Goal: Entertainment & Leisure: Consume media (video, audio)

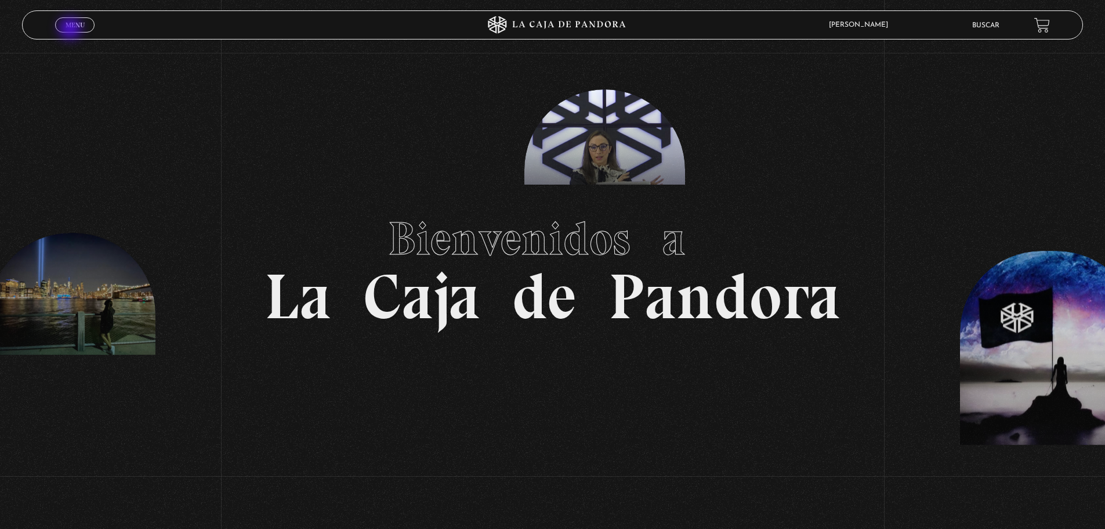
click at [71, 30] on link "Menu Cerrar" at bounding box center [74, 24] width 39 height 15
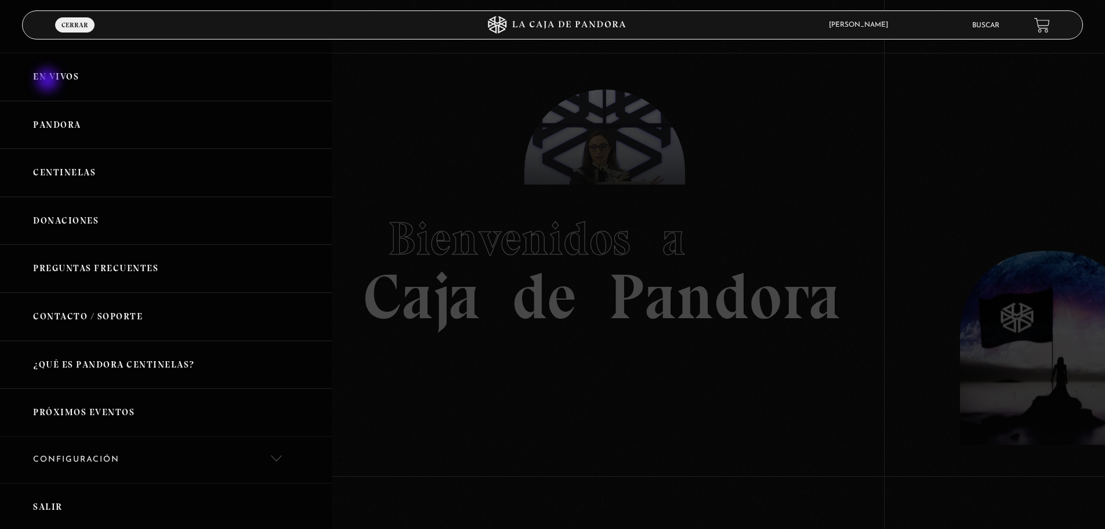
click at [49, 81] on link "En vivos" at bounding box center [166, 77] width 332 height 48
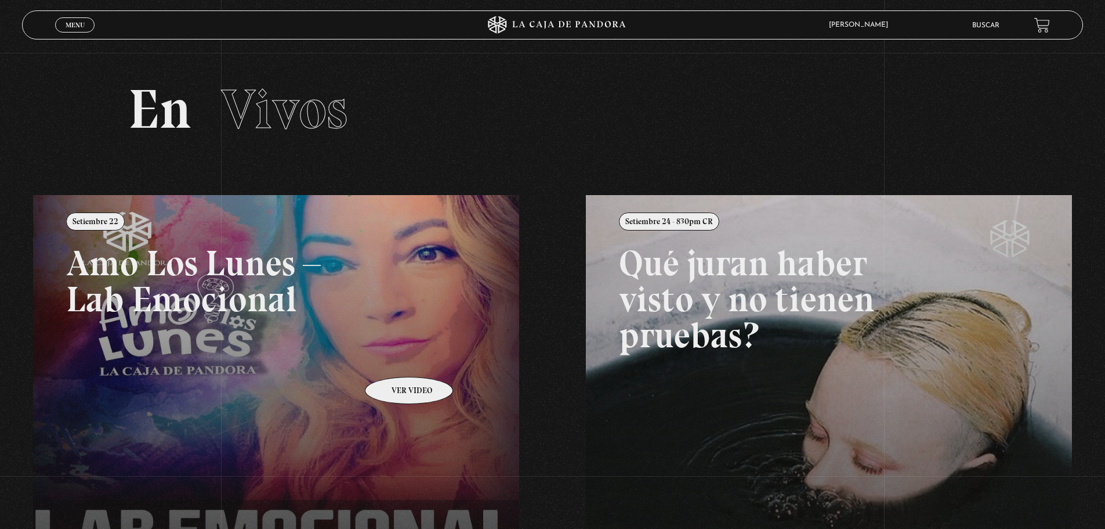
click at [394, 359] on link at bounding box center [585, 459] width 1105 height 529
